Goal: Task Accomplishment & Management: Complete application form

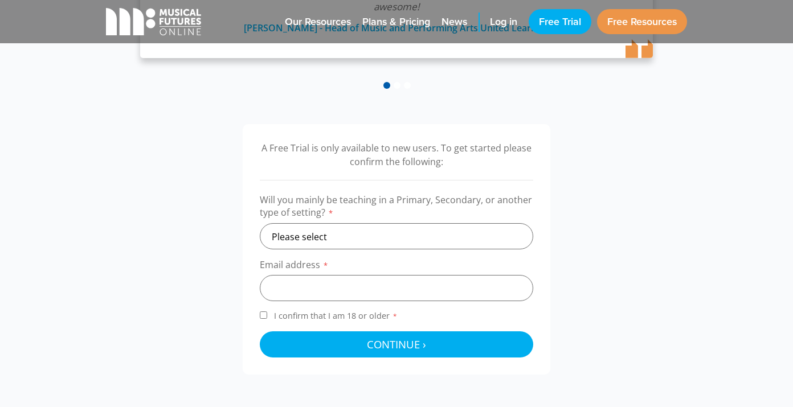
scroll to position [313, 0]
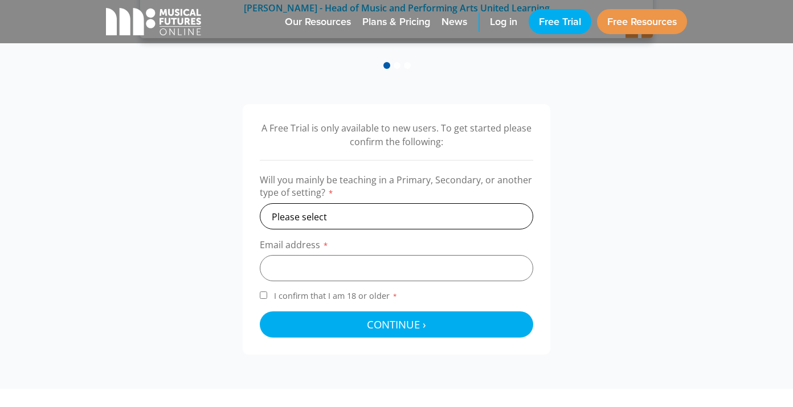
click at [345, 222] on select "Please select Primary Secondary Other" at bounding box center [396, 216] width 273 height 26
select select "primary"
click at [327, 268] on input "email" at bounding box center [396, 268] width 273 height 26
type input "beklomax@gmail.com"
click at [263, 295] on input "I confirm that I am 18 or older *" at bounding box center [263, 295] width 7 height 7
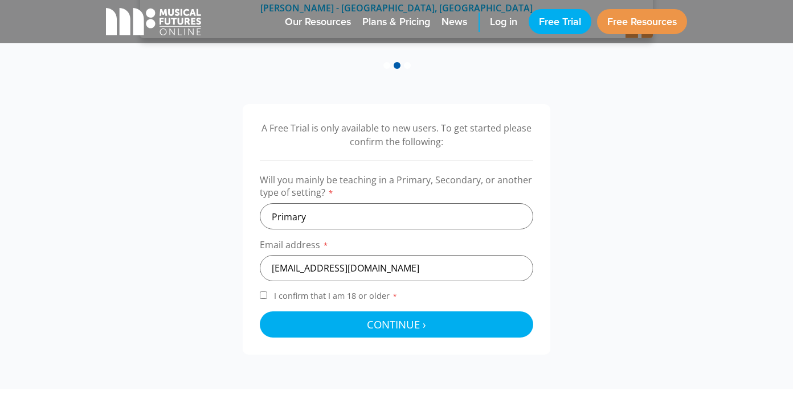
checkbox input "true"
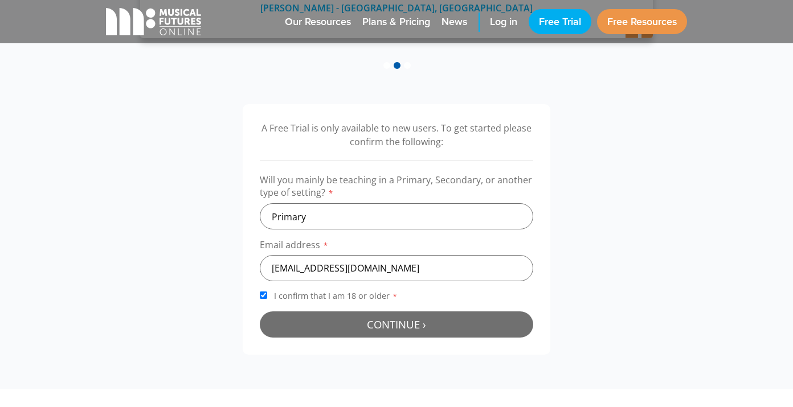
click at [359, 326] on button "Continue › Checking your details..." at bounding box center [396, 325] width 273 height 26
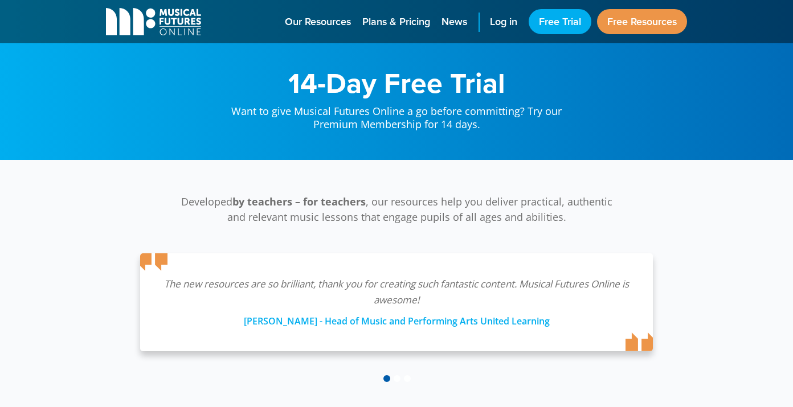
scroll to position [371, 0]
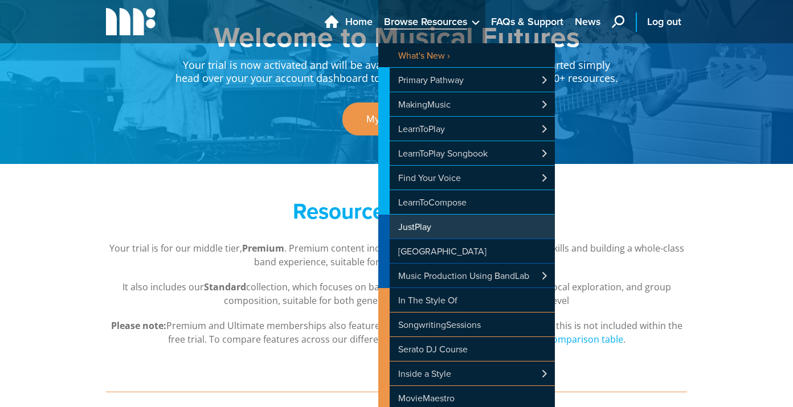
scroll to position [49, 0]
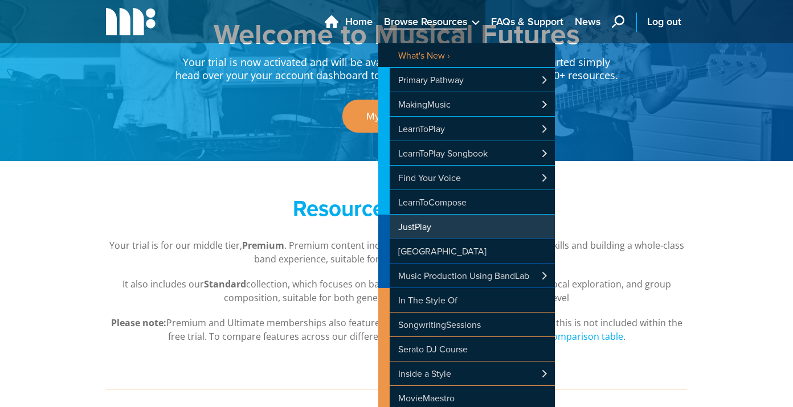
click at [444, 228] on link "JustPlay" at bounding box center [466, 227] width 177 height 24
